Goal: Consume media (video, audio)

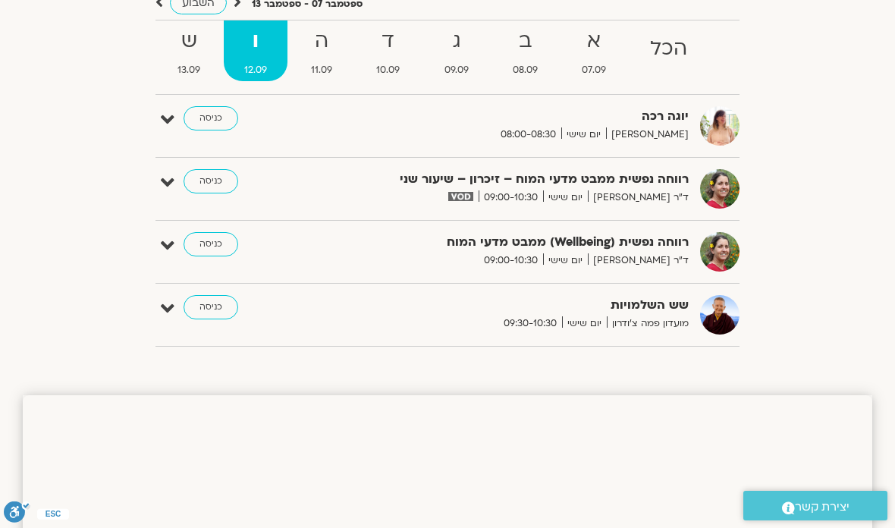
click at [461, 52] on strong "ג" at bounding box center [456, 41] width 65 height 34
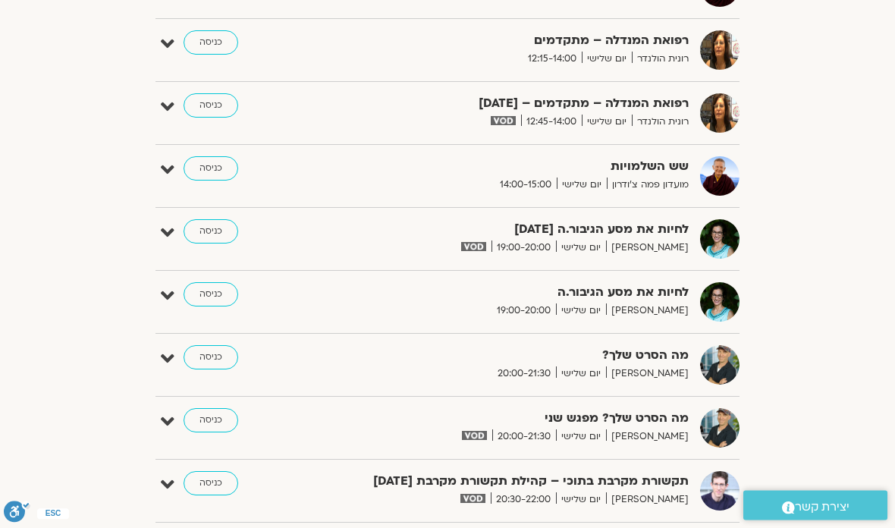
scroll to position [956, 0]
click at [212, 226] on link "כניסה" at bounding box center [211, 231] width 55 height 24
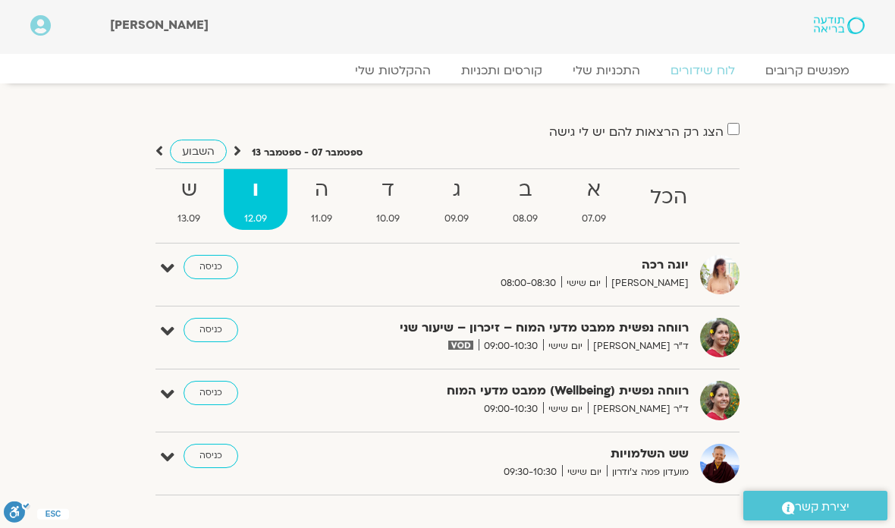
click at [406, 68] on link "ההקלטות שלי" at bounding box center [393, 70] width 106 height 15
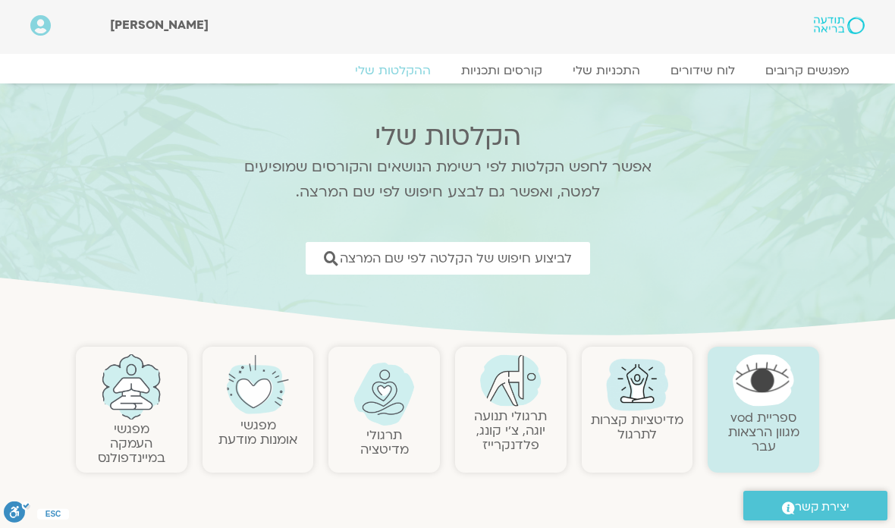
click at [529, 263] on span "לביצוע חיפוש של הקלטה לפי שם המרצה" at bounding box center [456, 258] width 232 height 14
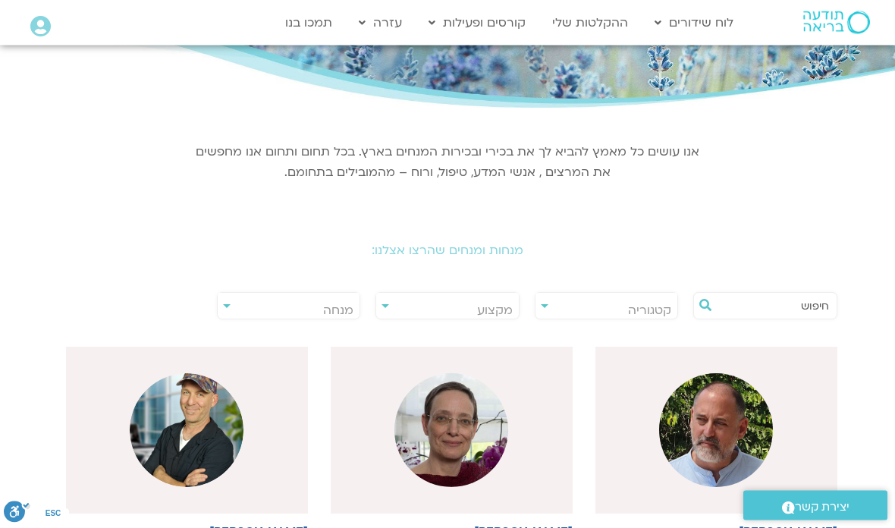
scroll to position [137, 0]
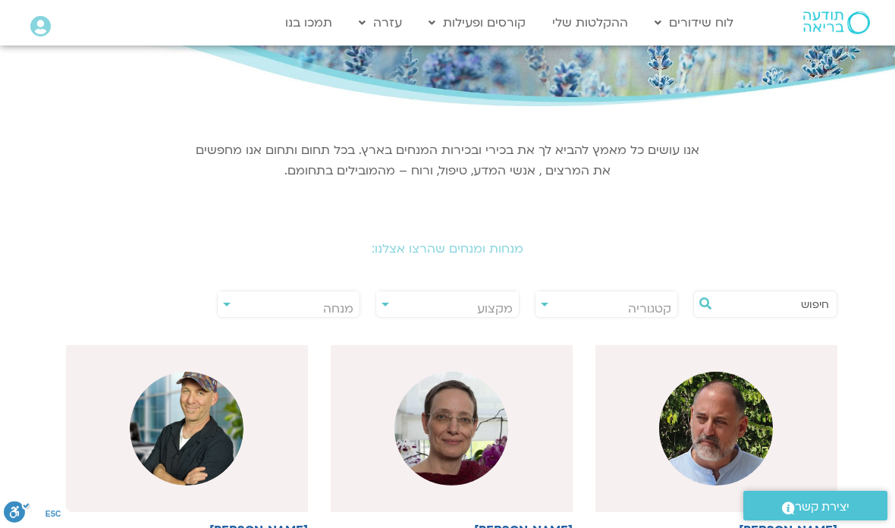
click at [225, 300] on span "מנחה" at bounding box center [289, 308] width 143 height 35
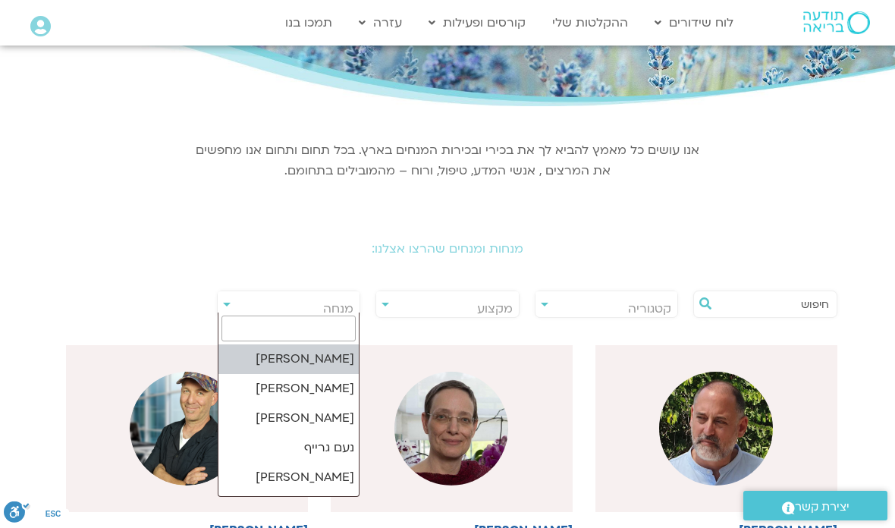
scroll to position [137, 0]
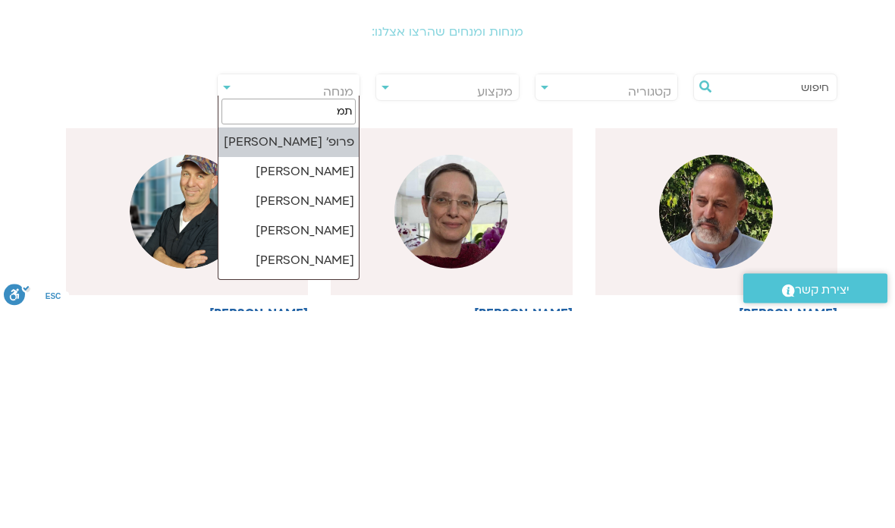
type input "תמר"
select select "******"
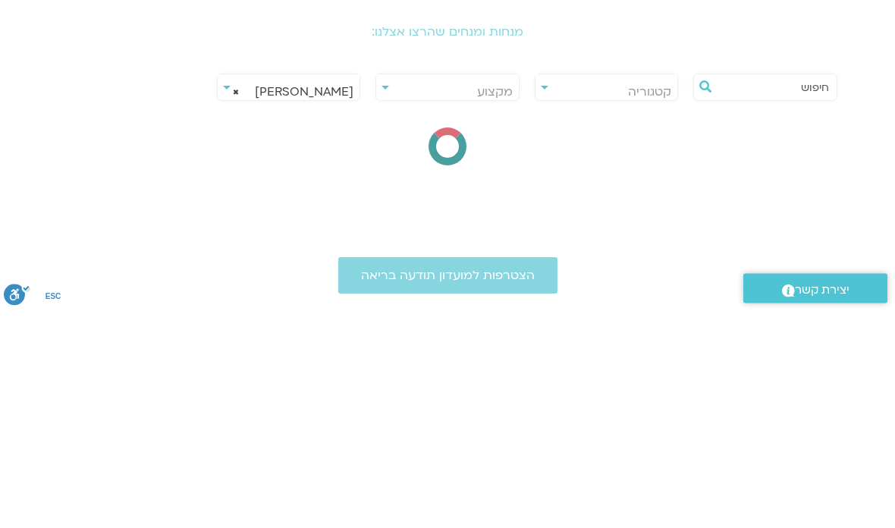
scroll to position [354, 0]
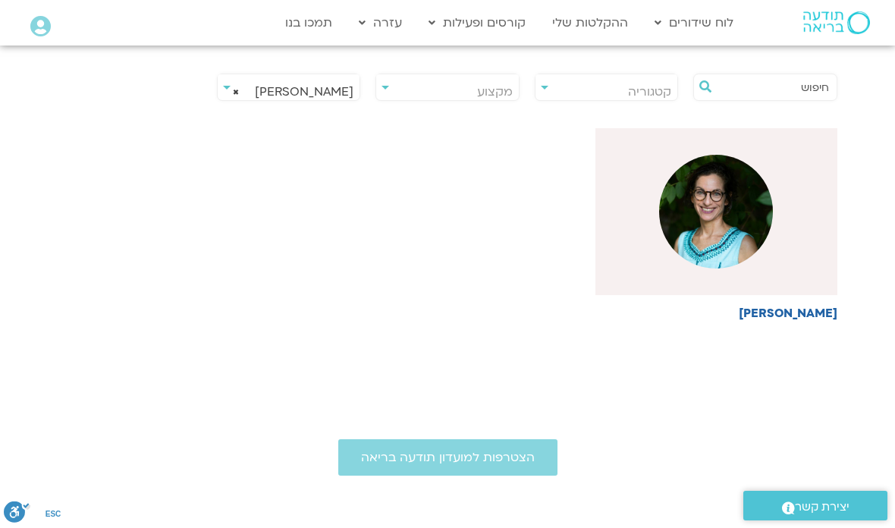
click at [717, 213] on img at bounding box center [716, 212] width 114 height 114
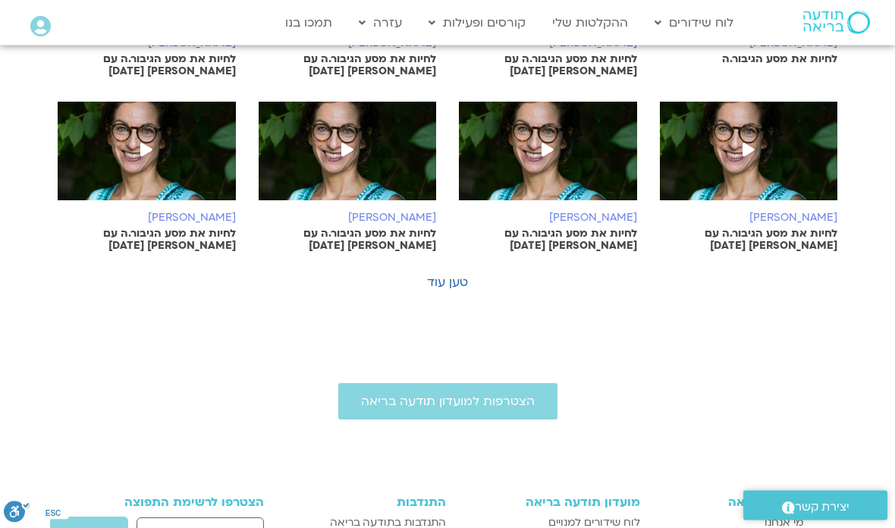
scroll to position [933, 0]
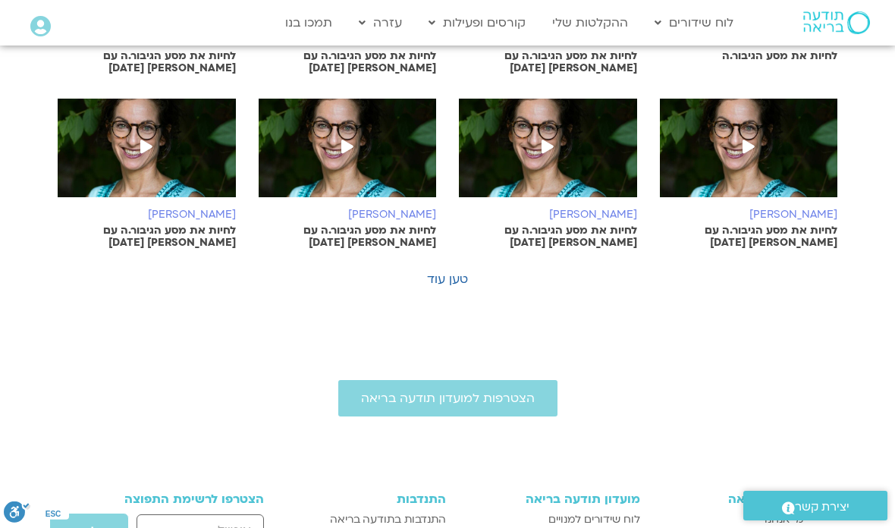
click at [483, 391] on span "הצטרפות למועדון תודעה בריאה" at bounding box center [448, 398] width 174 height 14
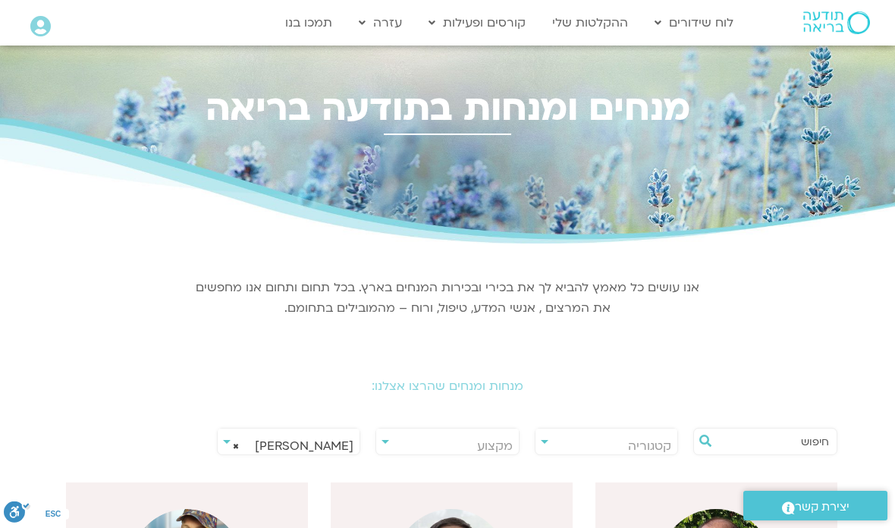
select select "******"
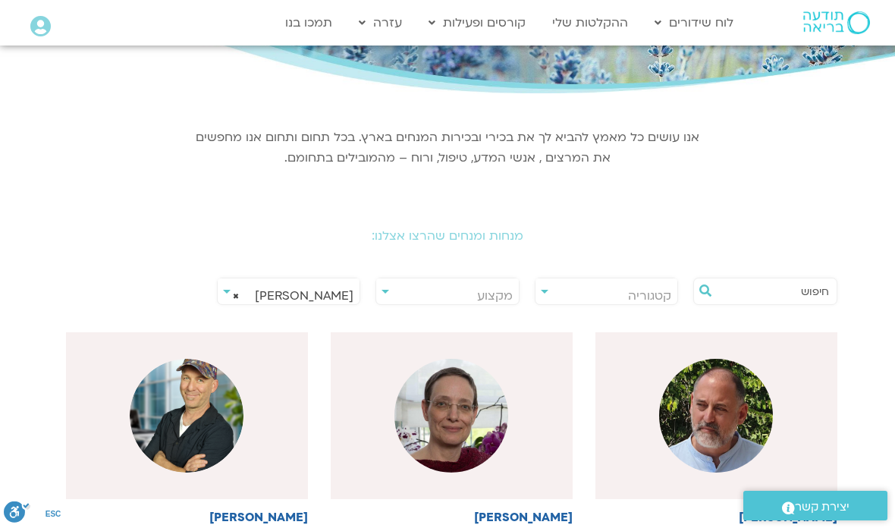
scroll to position [159, 0]
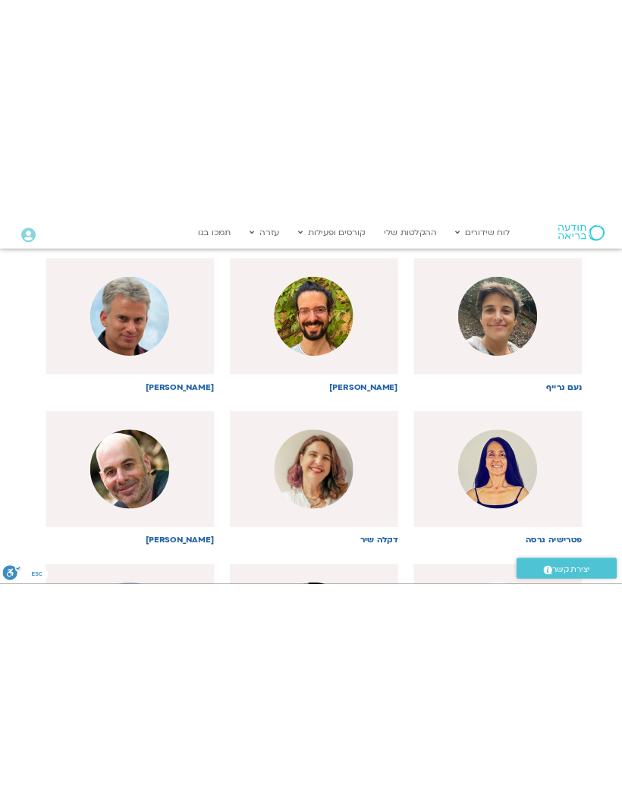
scroll to position [0, 0]
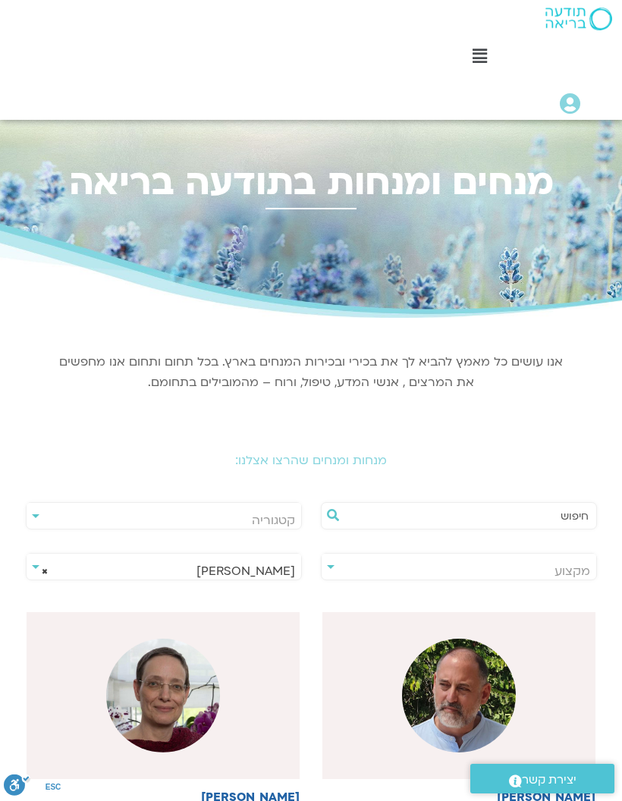
click at [44, 527] on div "**********" at bounding box center [311, 549] width 607 height 102
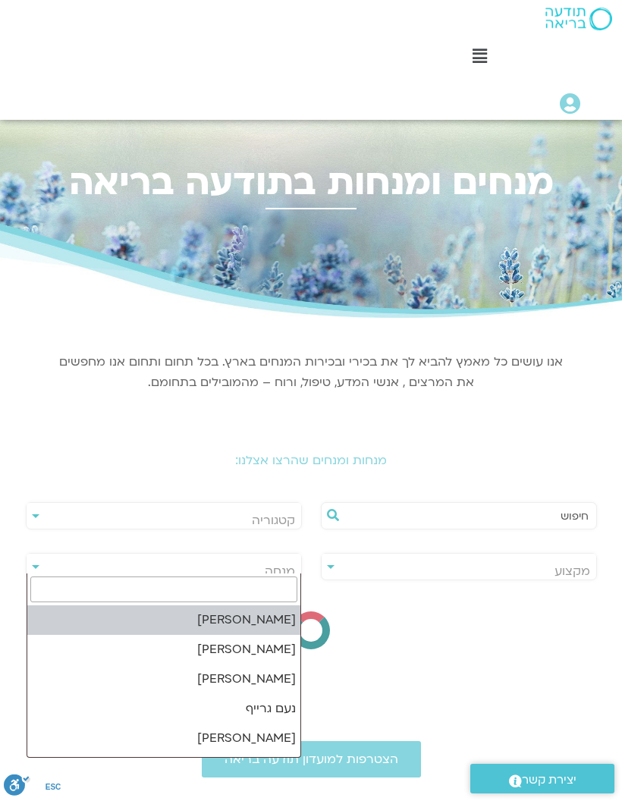
select select
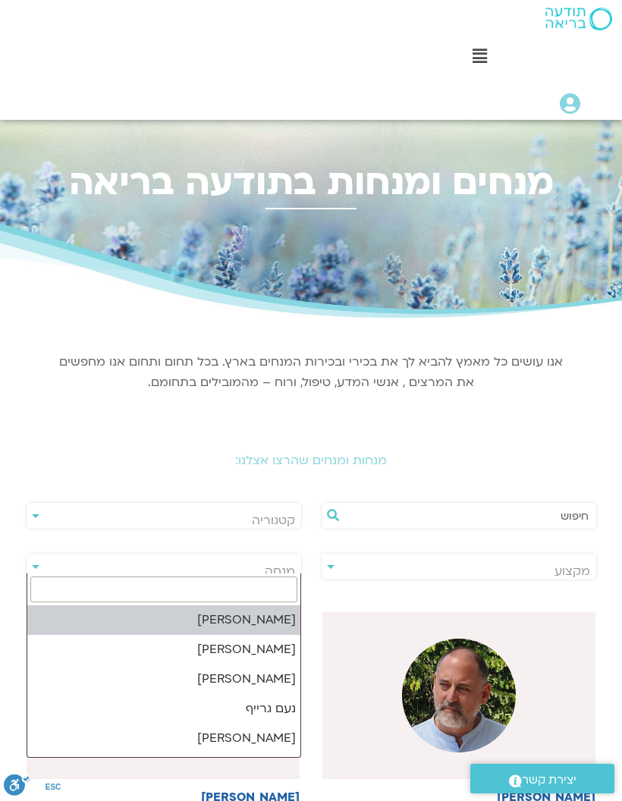
click at [258, 527] on input "search" at bounding box center [163, 590] width 267 height 26
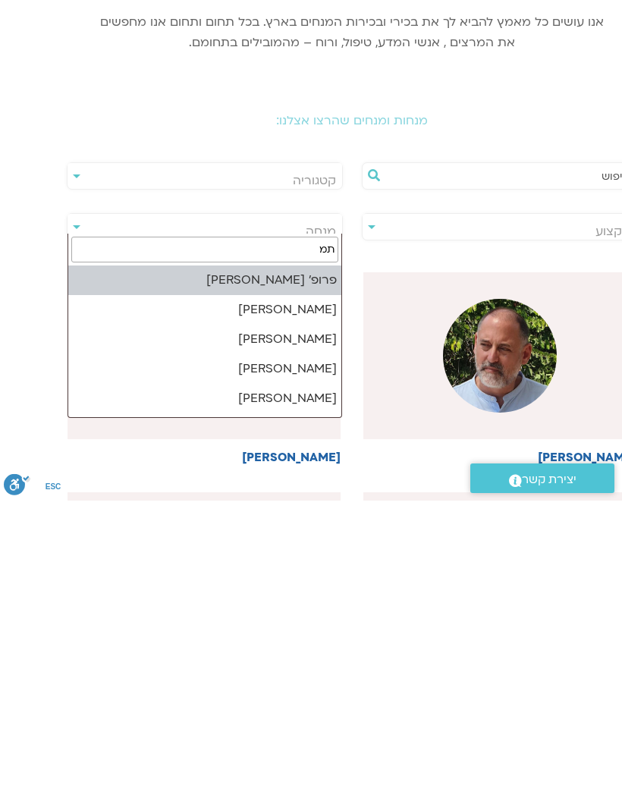
type input "תמר"
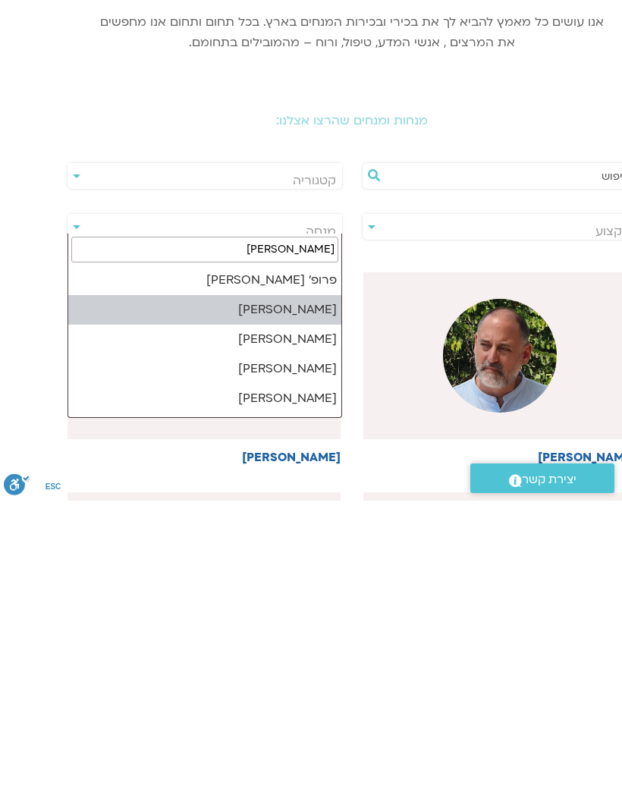
select select "******"
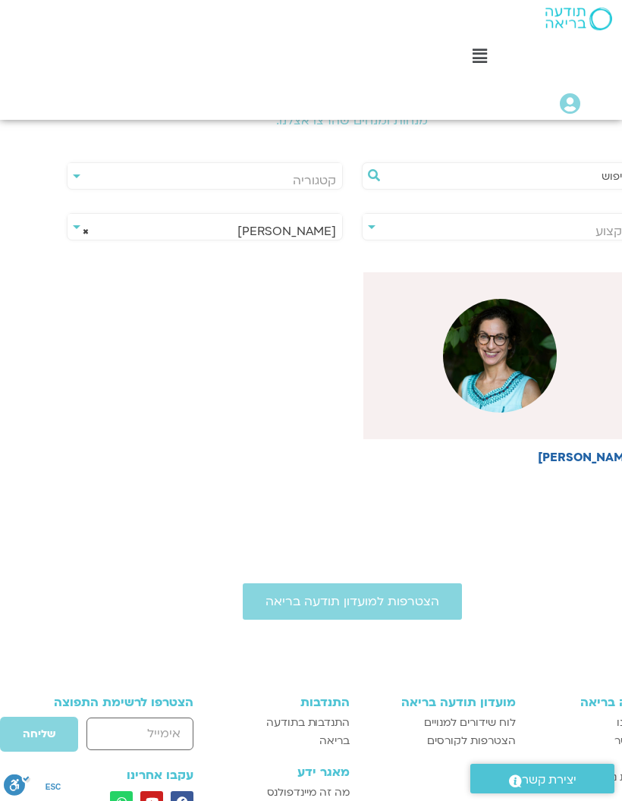
click at [502, 366] on img at bounding box center [500, 356] width 114 height 114
click at [445, 347] on img at bounding box center [500, 356] width 114 height 114
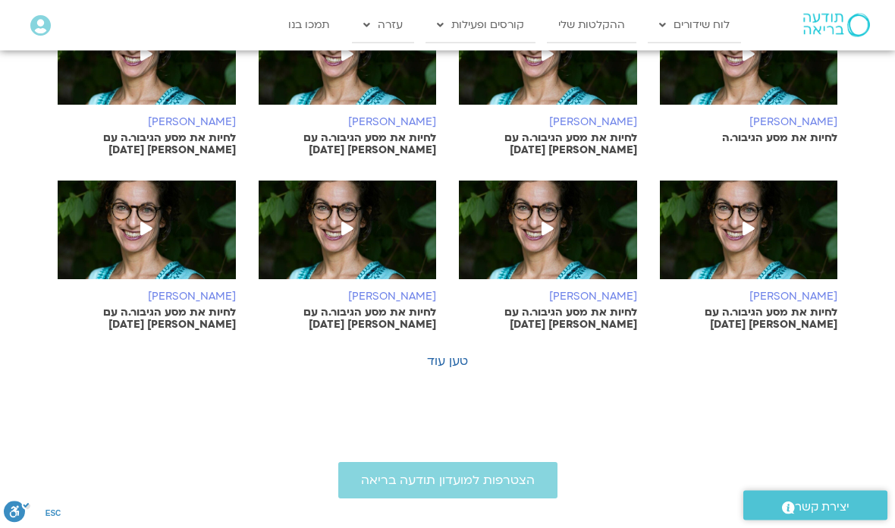
scroll to position [852, 0]
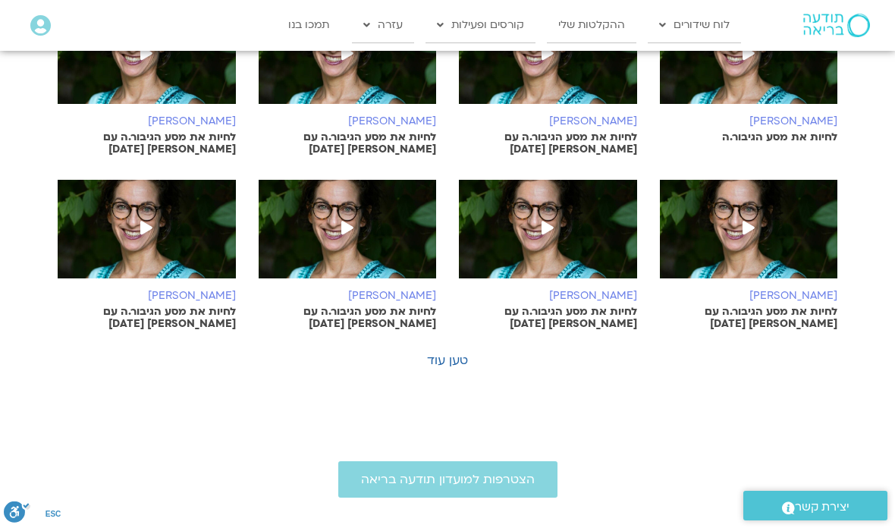
click at [448, 352] on link "טען עוד" at bounding box center [447, 360] width 41 height 17
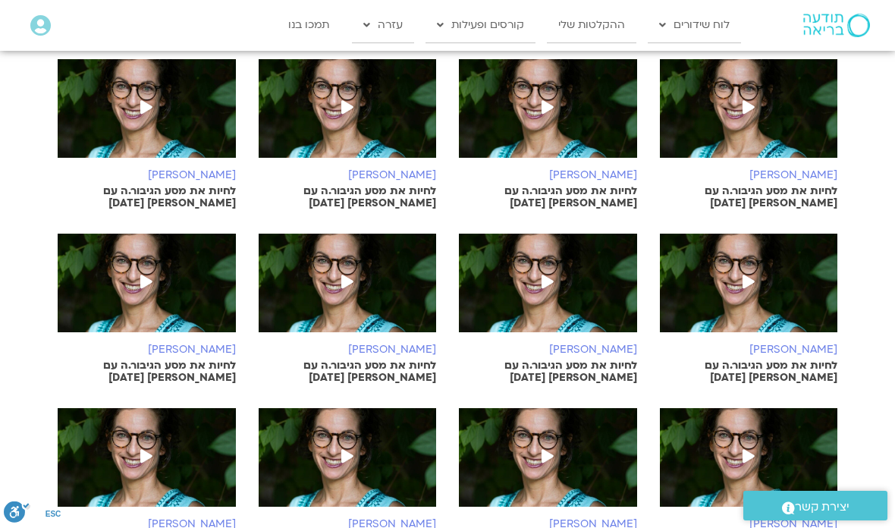
scroll to position [972, 0]
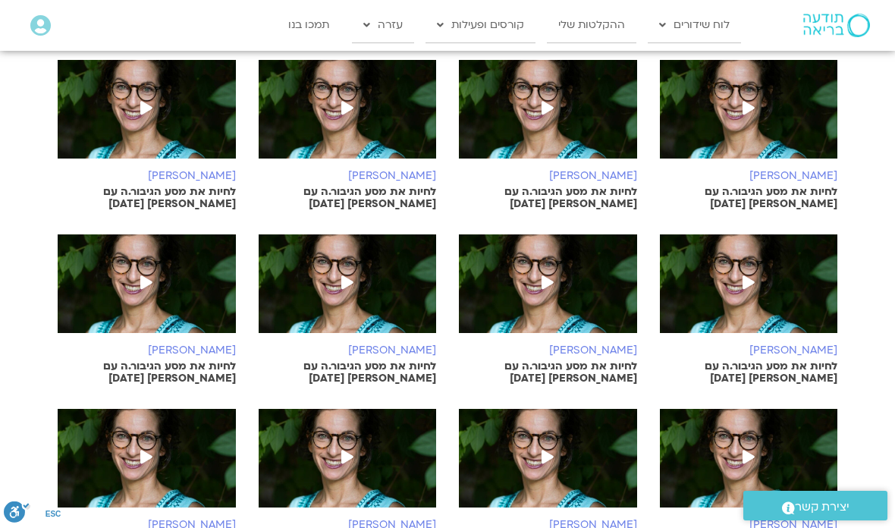
click at [621, 275] on icon at bounding box center [749, 282] width 12 height 14
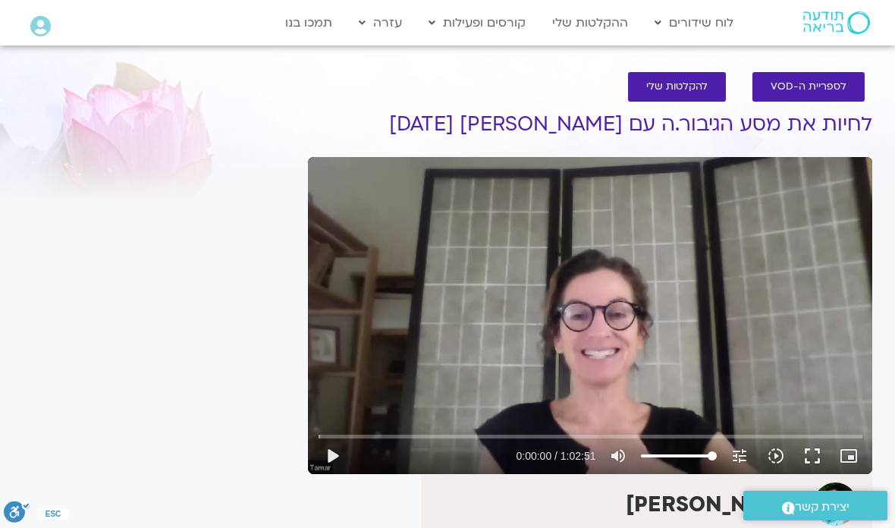
click at [335, 455] on button "play_arrow" at bounding box center [332, 456] width 36 height 36
type input "806.393545912667"
